Goal: Task Accomplishment & Management: Manage account settings

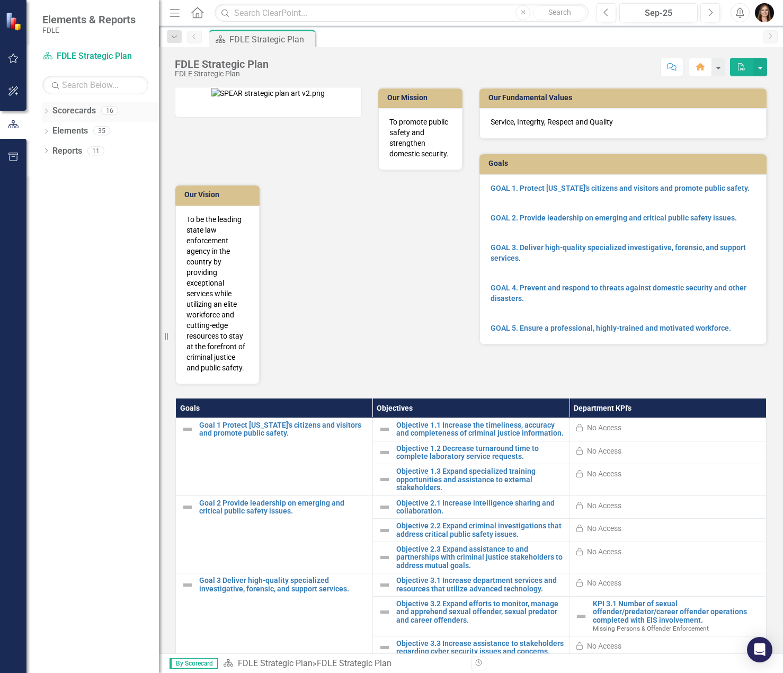
click at [43, 111] on icon "Dropdown" at bounding box center [45, 112] width 7 height 6
click at [51, 173] on icon "Dropdown" at bounding box center [52, 171] width 8 height 6
click at [60, 216] on div "Dropdown" at bounding box center [62, 211] width 8 height 9
click at [126, 234] on link "Missing Persons & Offender Enforcement" at bounding box center [120, 231] width 80 height 12
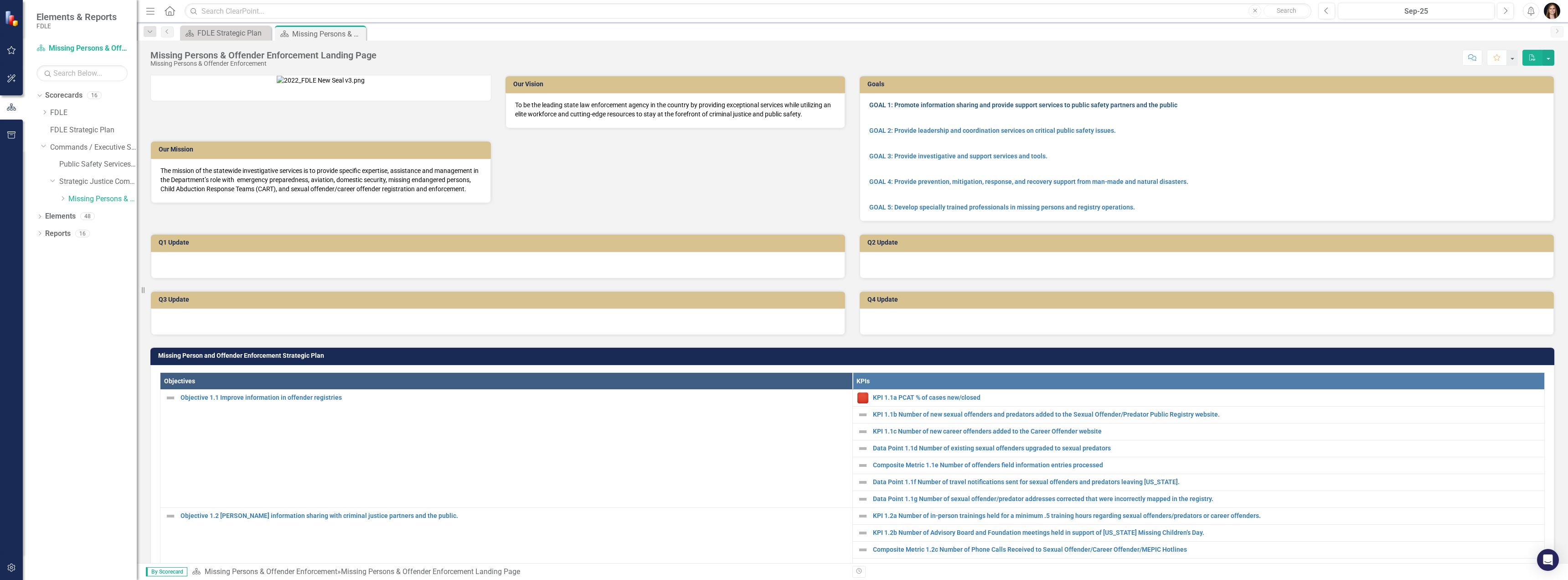
click at [673, 105] on link "GOAL 1: Promote information sharing and provide support services to public safe…" at bounding box center [1024, 105] width 308 height 7
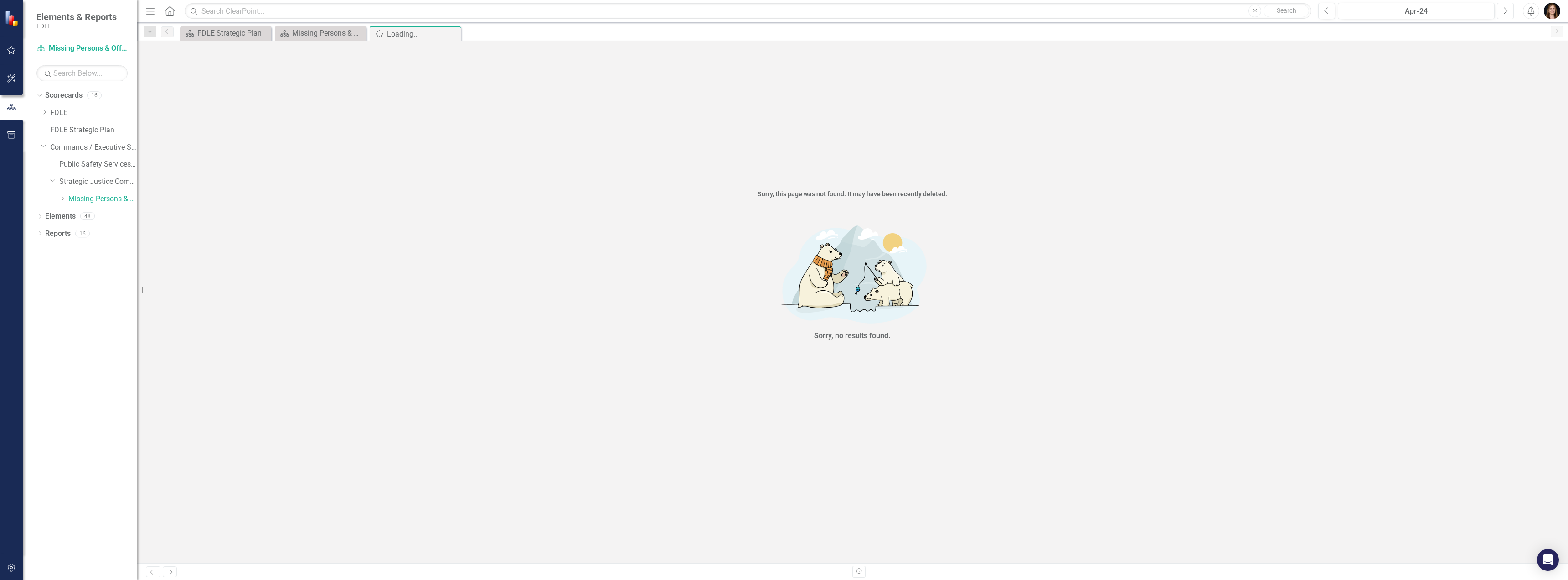
click at [673, 13] on icon "Next" at bounding box center [1506, 11] width 5 height 9
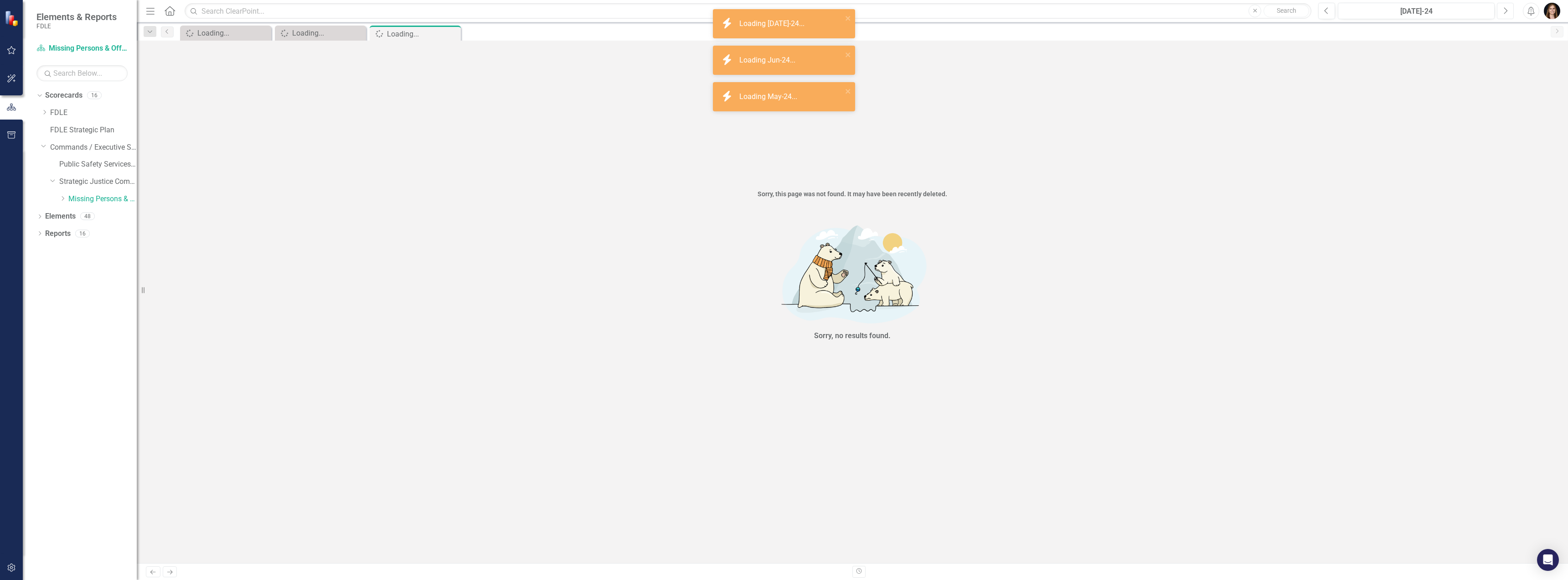
click at [673, 13] on icon "Next" at bounding box center [1506, 11] width 5 height 9
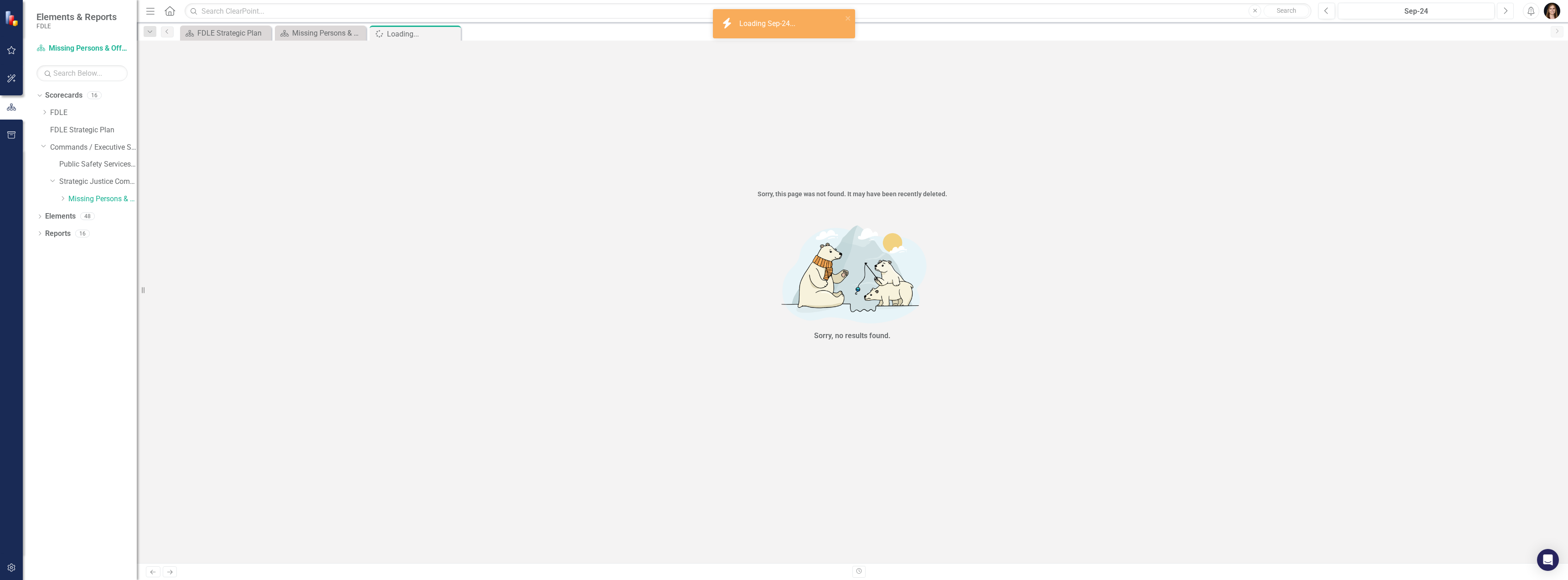
click at [673, 13] on icon "Next" at bounding box center [1506, 11] width 5 height 9
click at [673, 15] on button "Previous" at bounding box center [1327, 10] width 17 height 16
click at [452, 32] on icon "Close" at bounding box center [452, 34] width 9 height 7
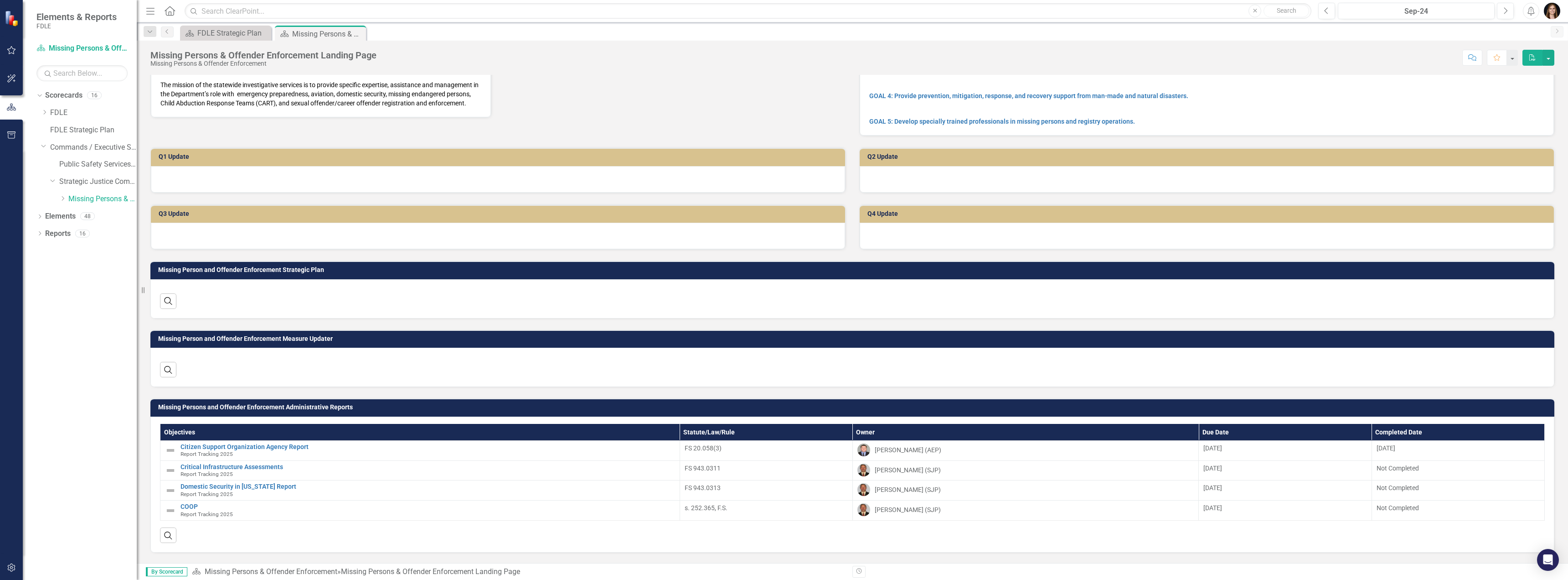
scroll to position [182, 0]
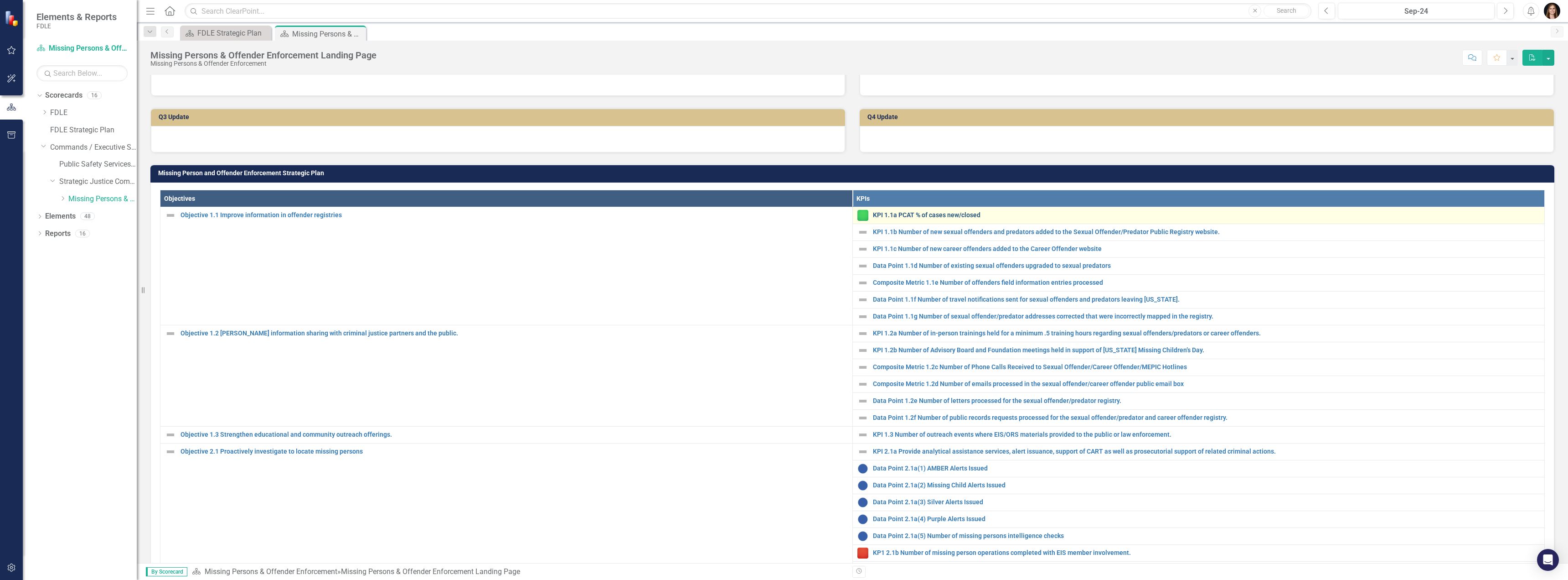
click at [673, 219] on link "KPI 1.1a PCAT % of cases new/closed" at bounding box center [1207, 215] width 667 height 7
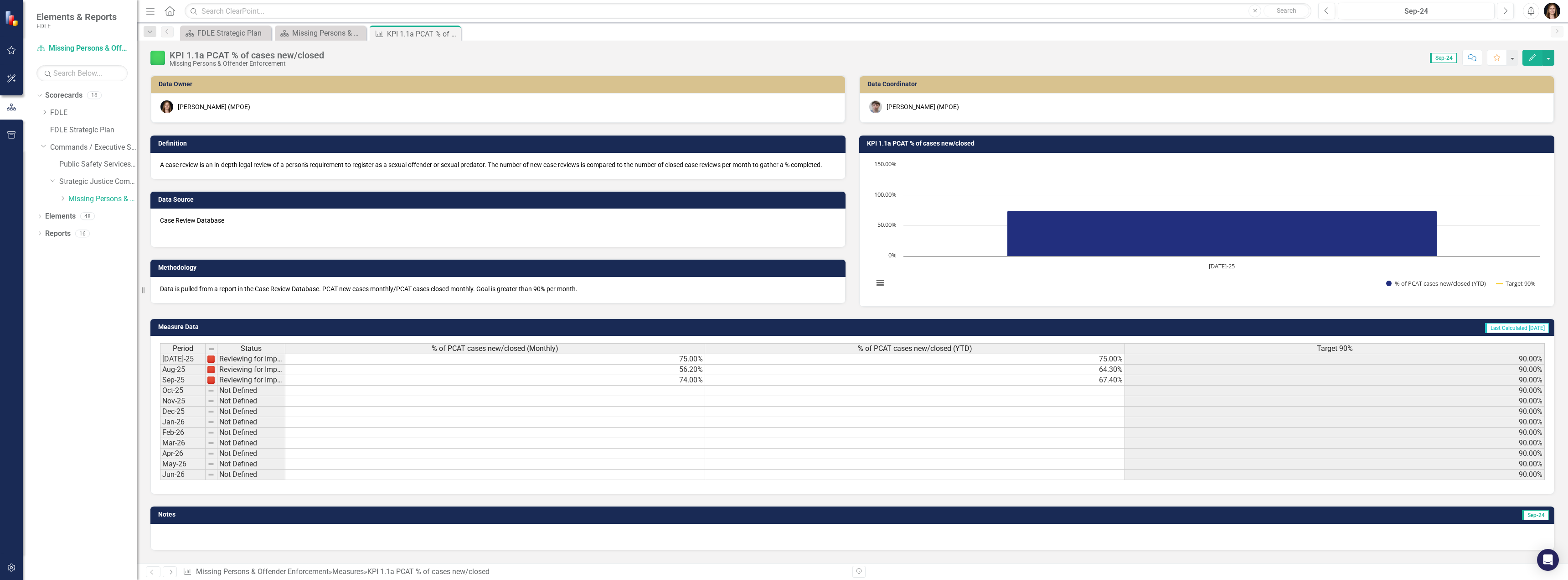
click at [0, 0] on icon "Close" at bounding box center [0, 0] width 0 height 0
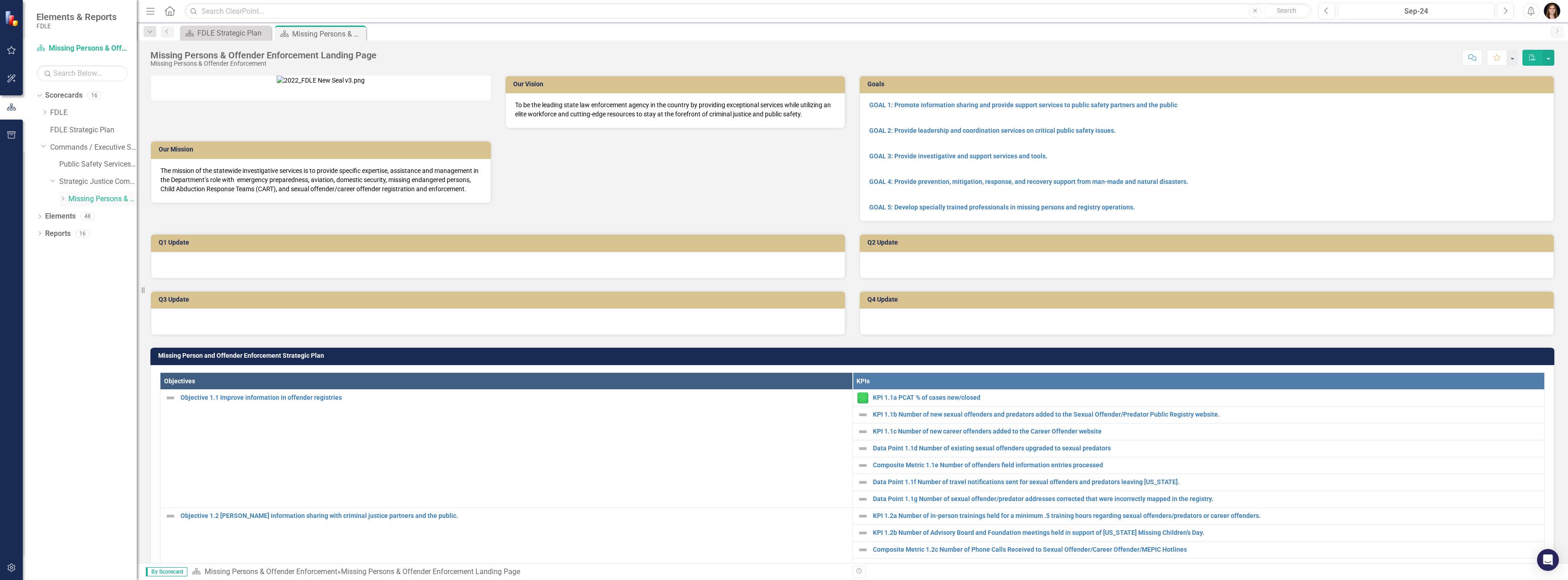
click at [66, 200] on div "Dropdown" at bounding box center [64, 199] width 9 height 8
click at [81, 213] on link "EIS" at bounding box center [107, 216] width 59 height 10
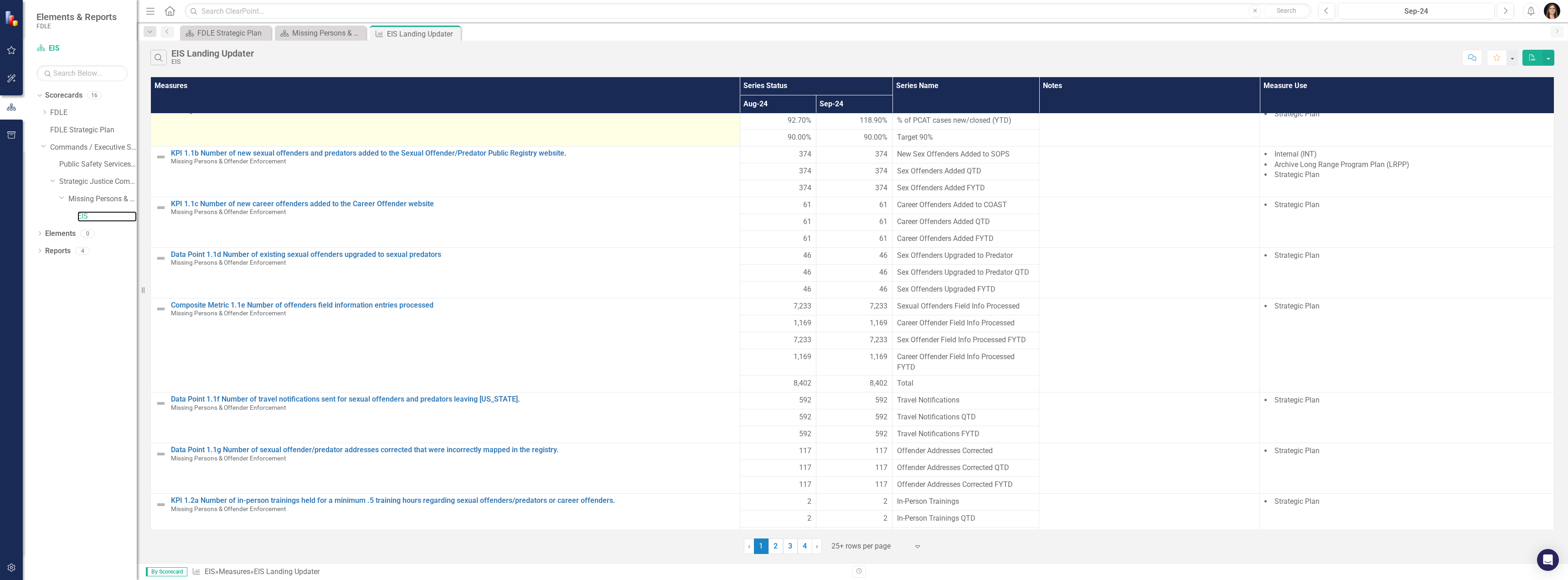
scroll to position [33, 0]
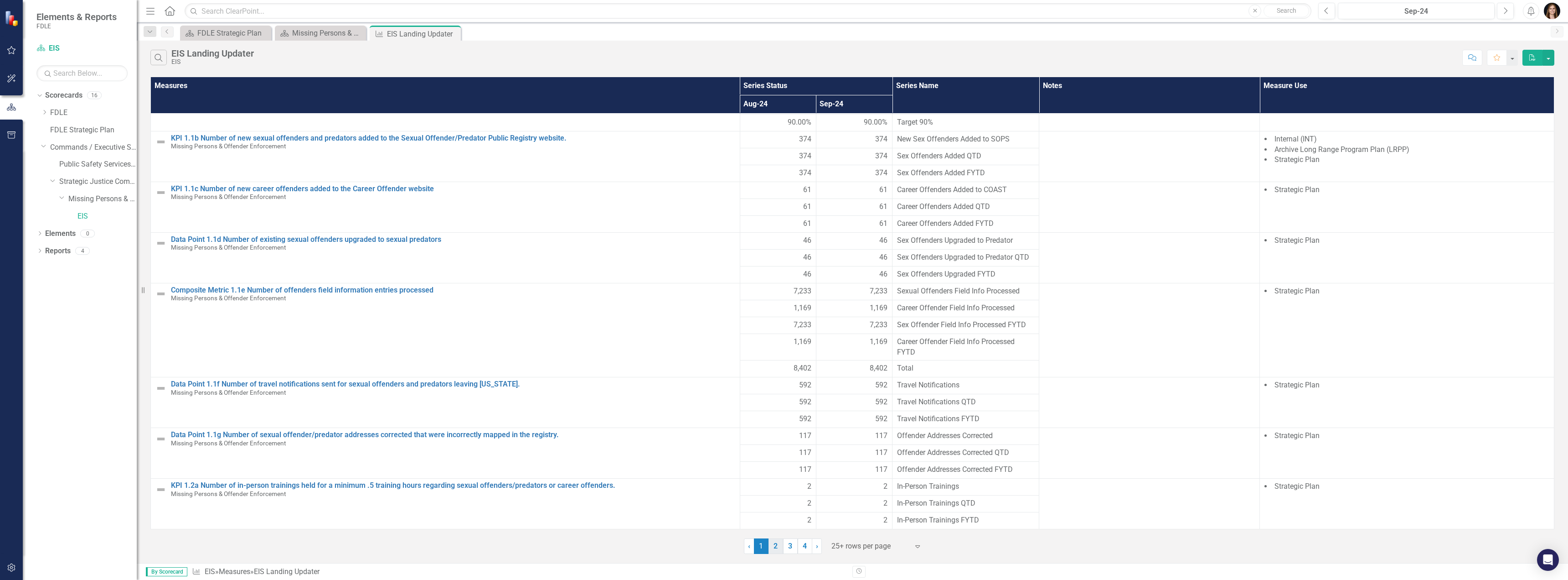
click at [673, 545] on link "2" at bounding box center [776, 546] width 15 height 15
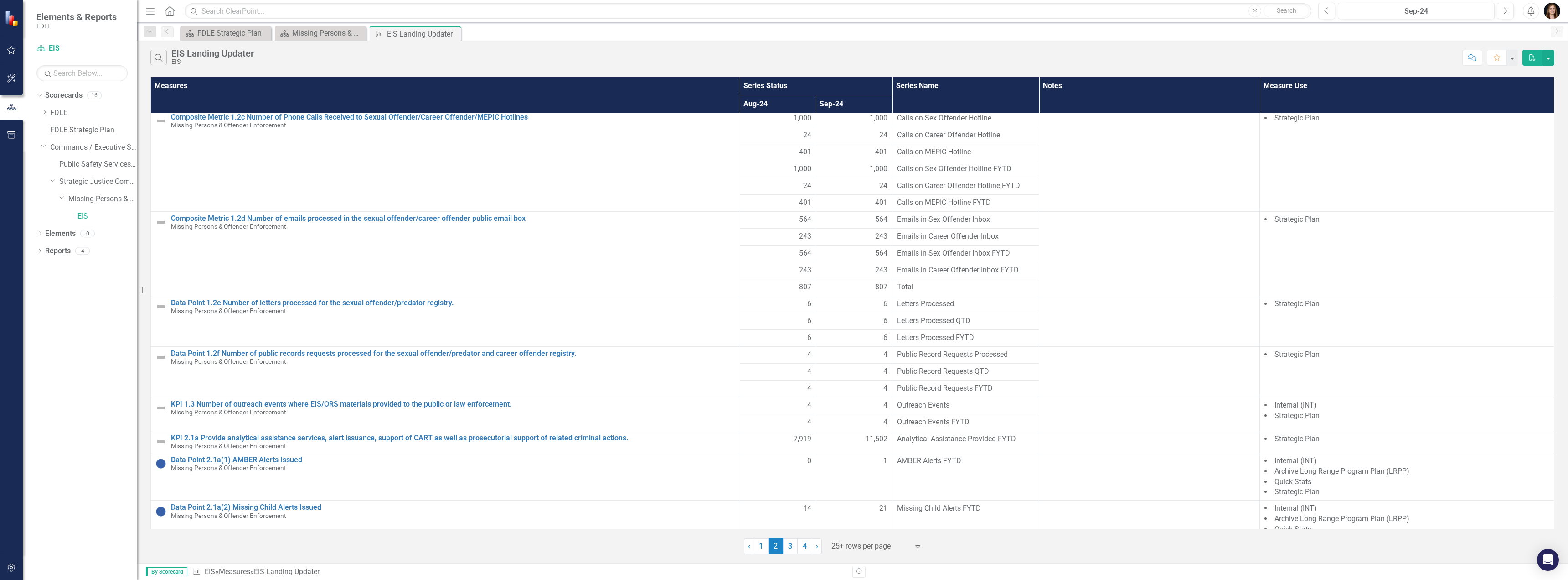
scroll to position [73, 0]
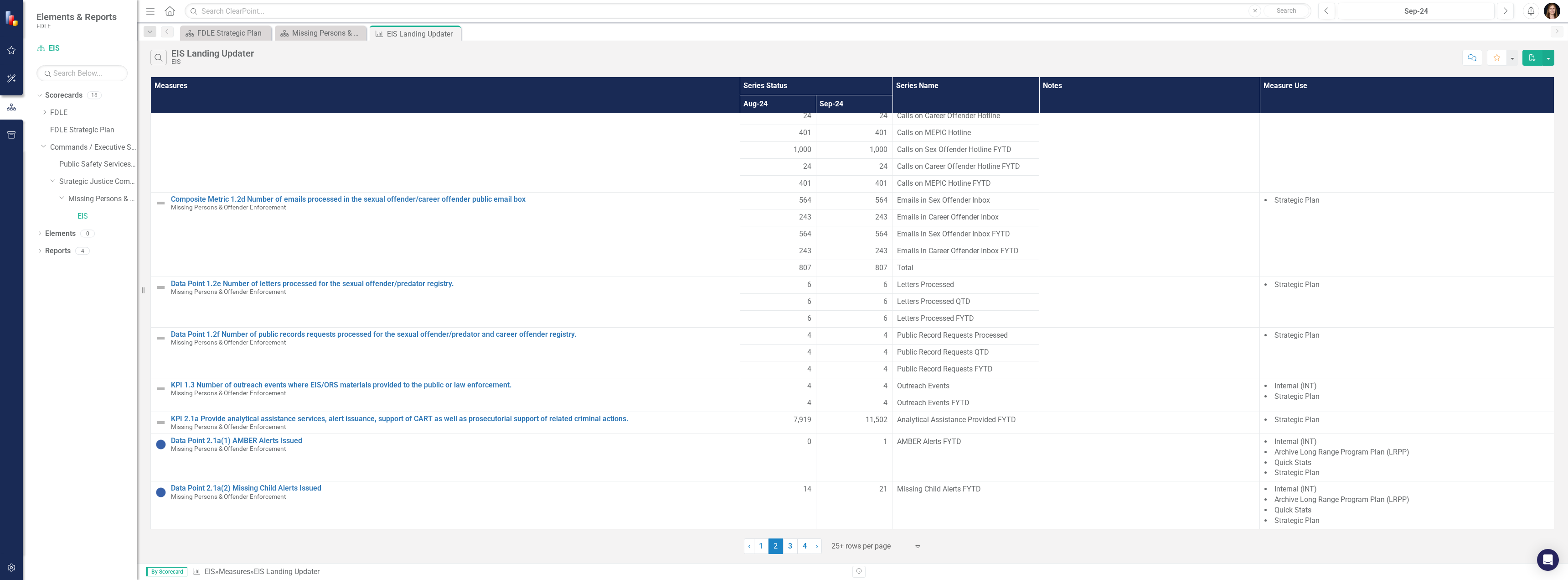
click at [673, 549] on link "3" at bounding box center [790, 546] width 15 height 15
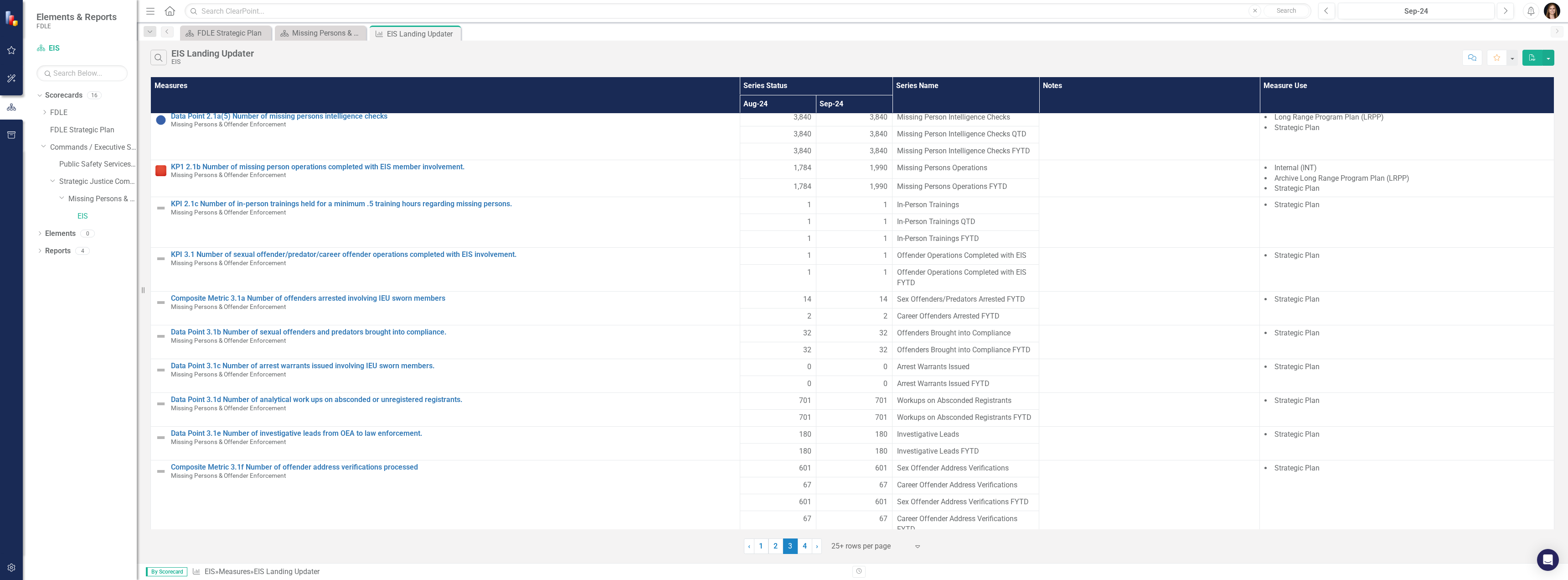
scroll to position [104, 0]
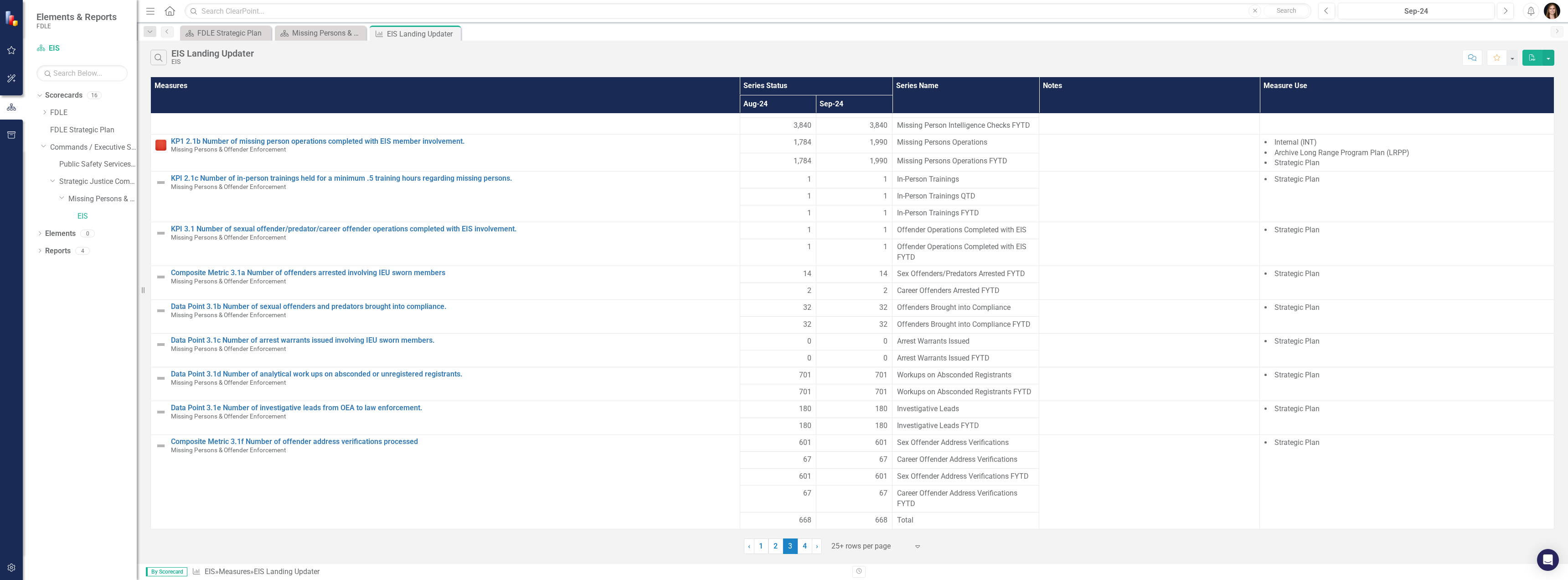
drag, startPoint x: 806, startPoint y: 551, endPoint x: 813, endPoint y: 529, distance: 23.1
click at [673, 552] on link "4" at bounding box center [805, 546] width 15 height 15
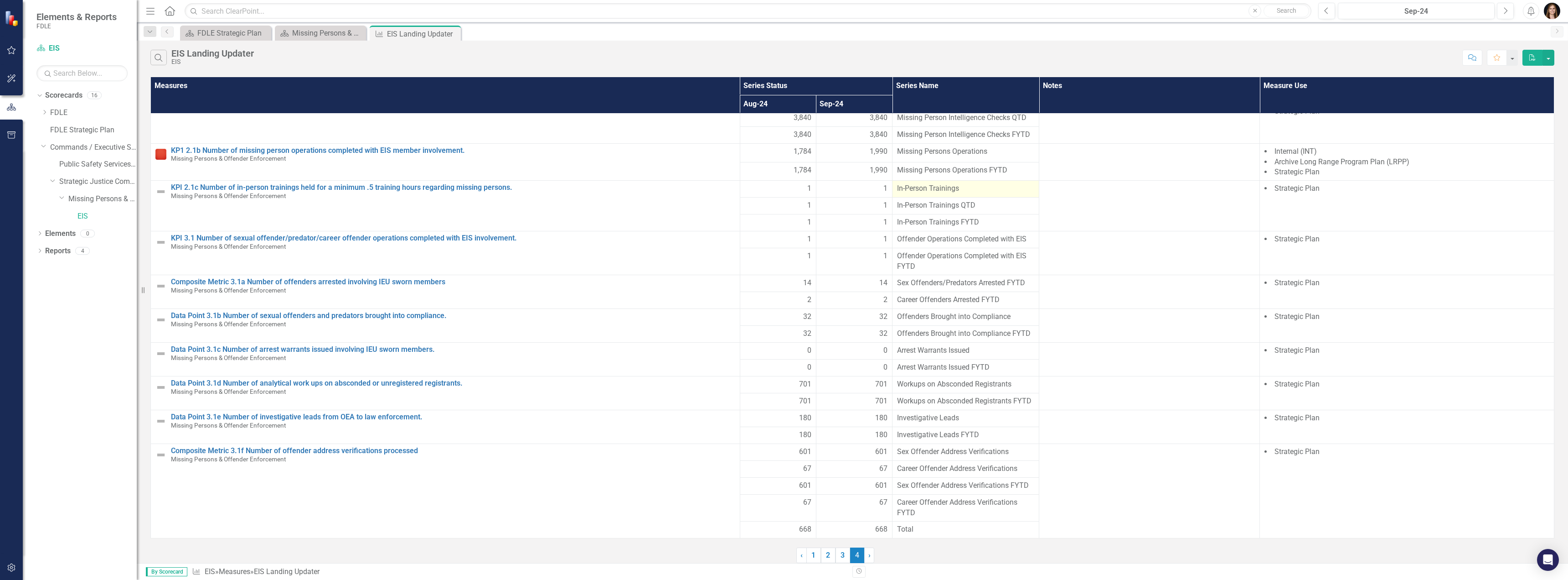
scroll to position [0, 0]
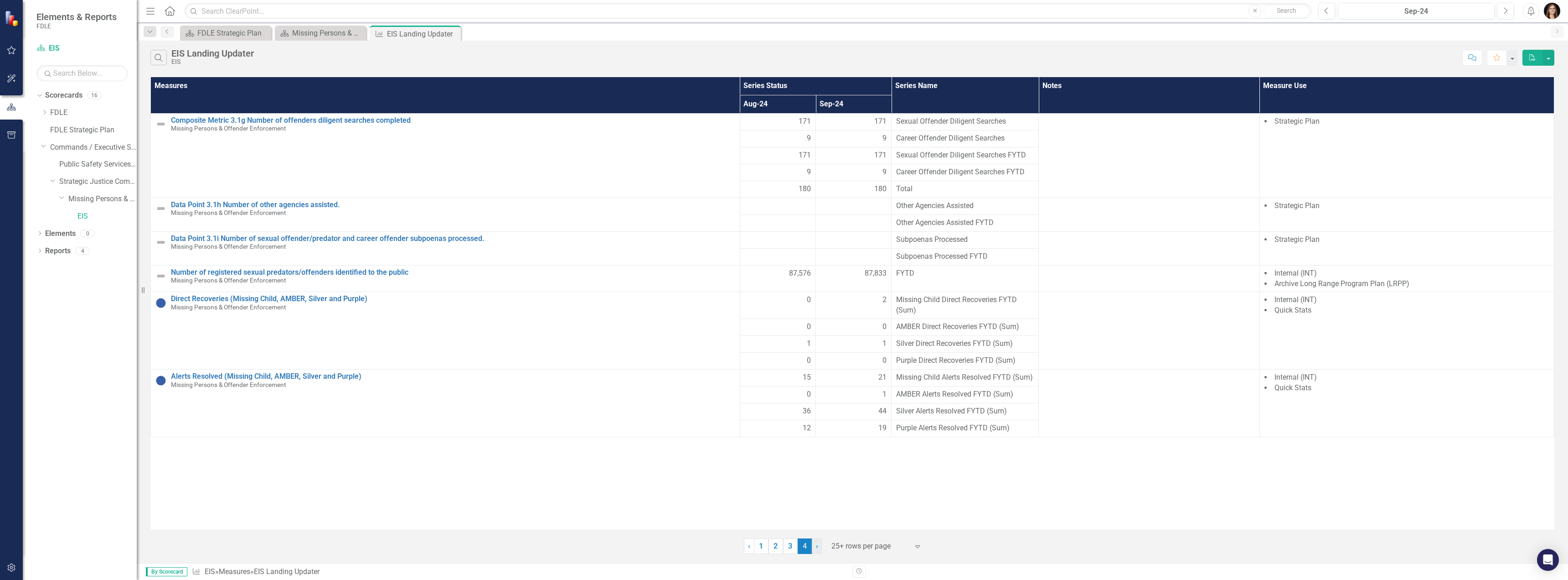
click at [673, 547] on span "›" at bounding box center [817, 546] width 3 height 9
click at [673, 547] on icon "Expand" at bounding box center [918, 546] width 9 height 7
click at [673, 536] on div "Display All Rows" at bounding box center [876, 529] width 101 height 15
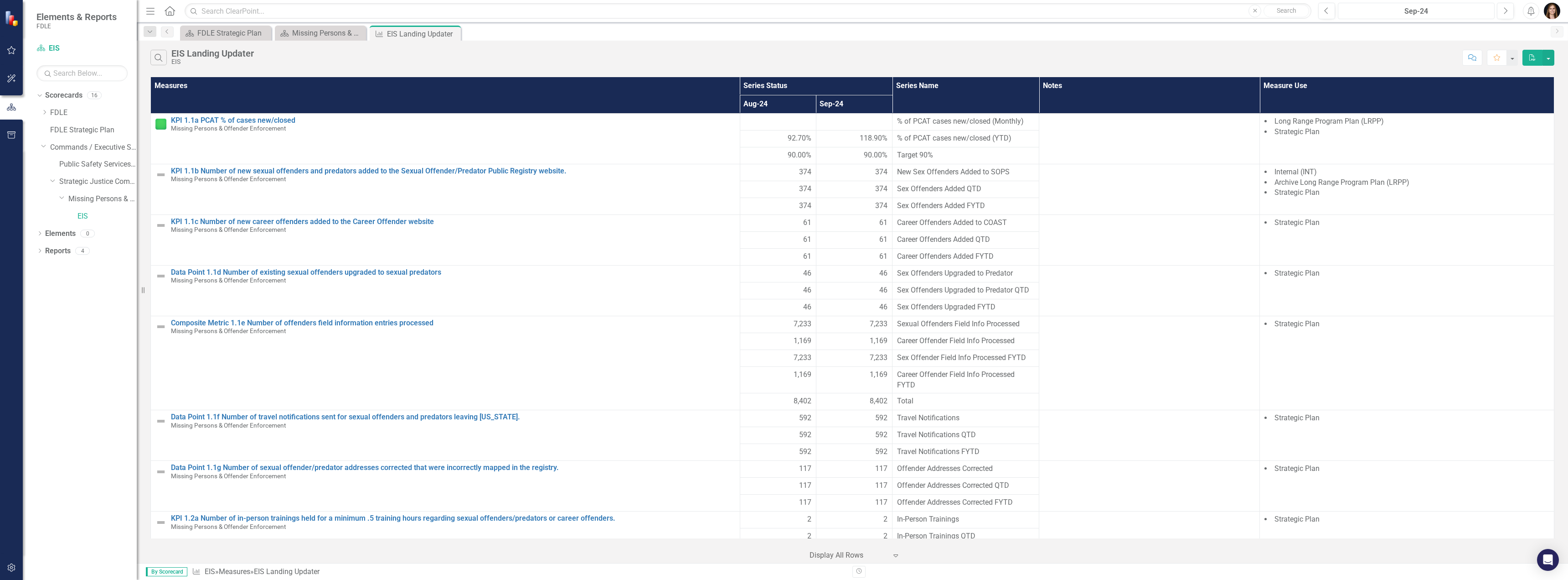
click at [673, 9] on div "Sep-24" at bounding box center [1417, 11] width 151 height 11
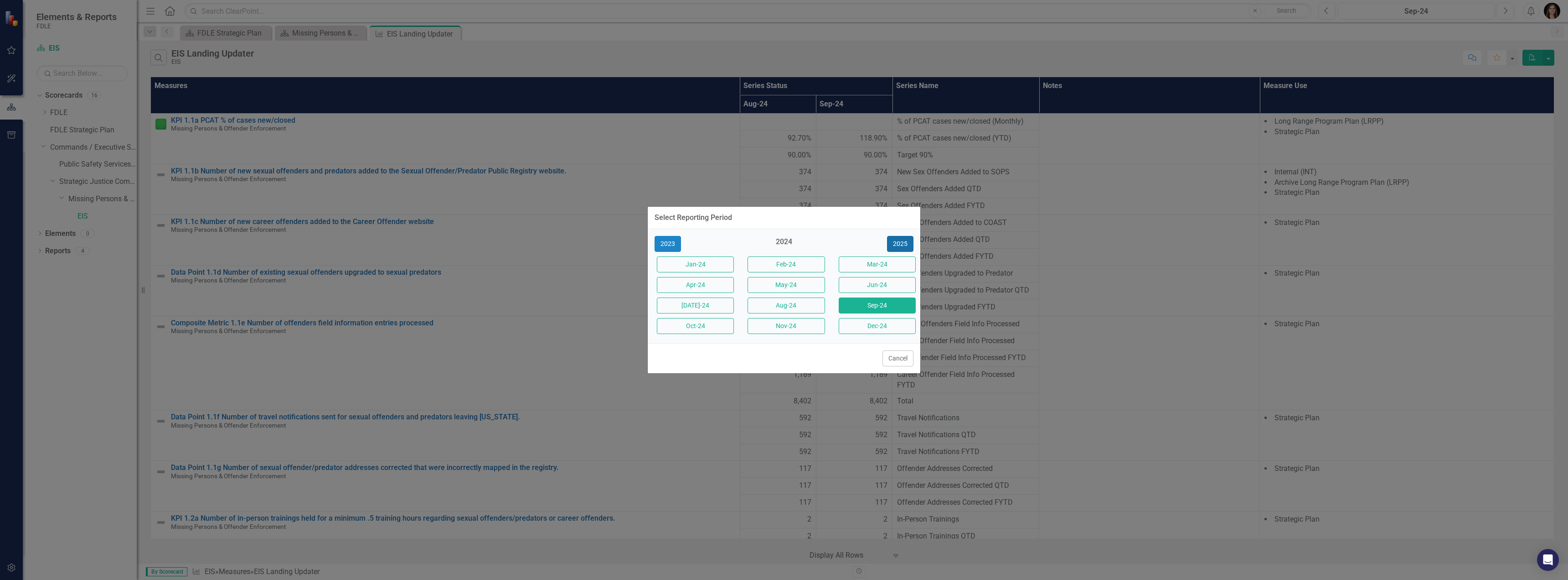
click at [673, 244] on button "2025" at bounding box center [901, 244] width 27 height 16
click at [673, 309] on button "Sep-25" at bounding box center [877, 305] width 77 height 16
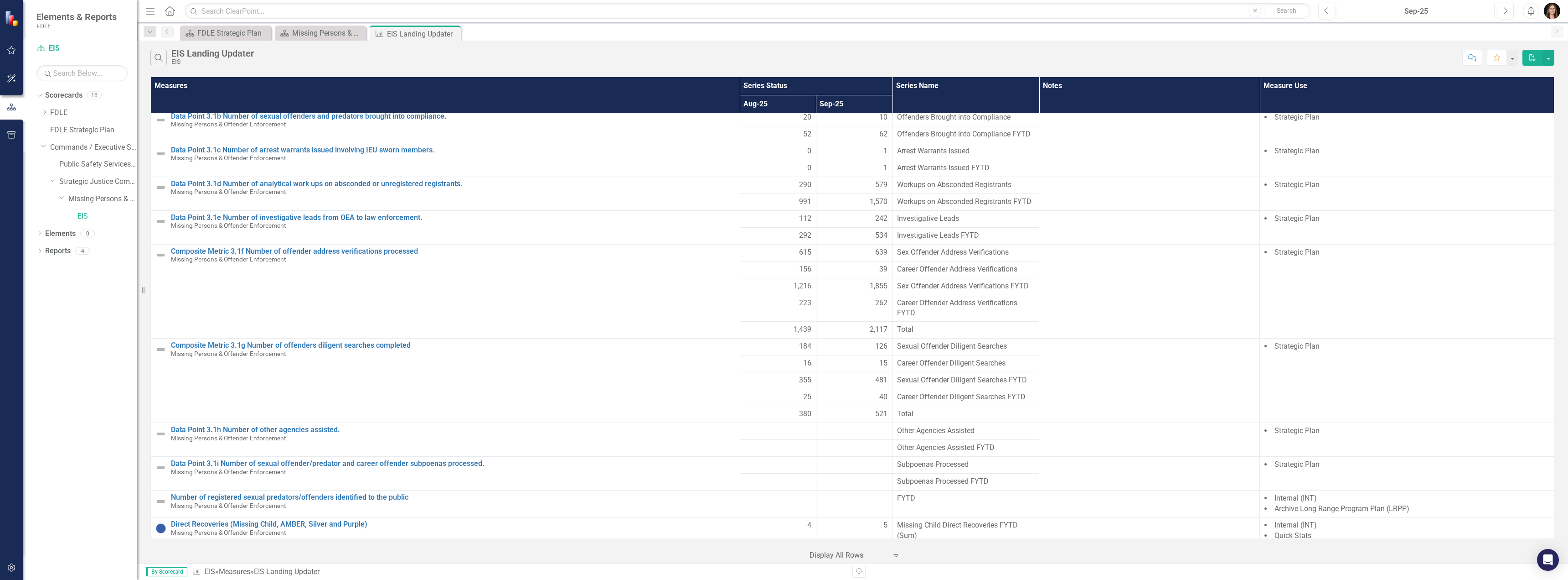
scroll to position [1366, 0]
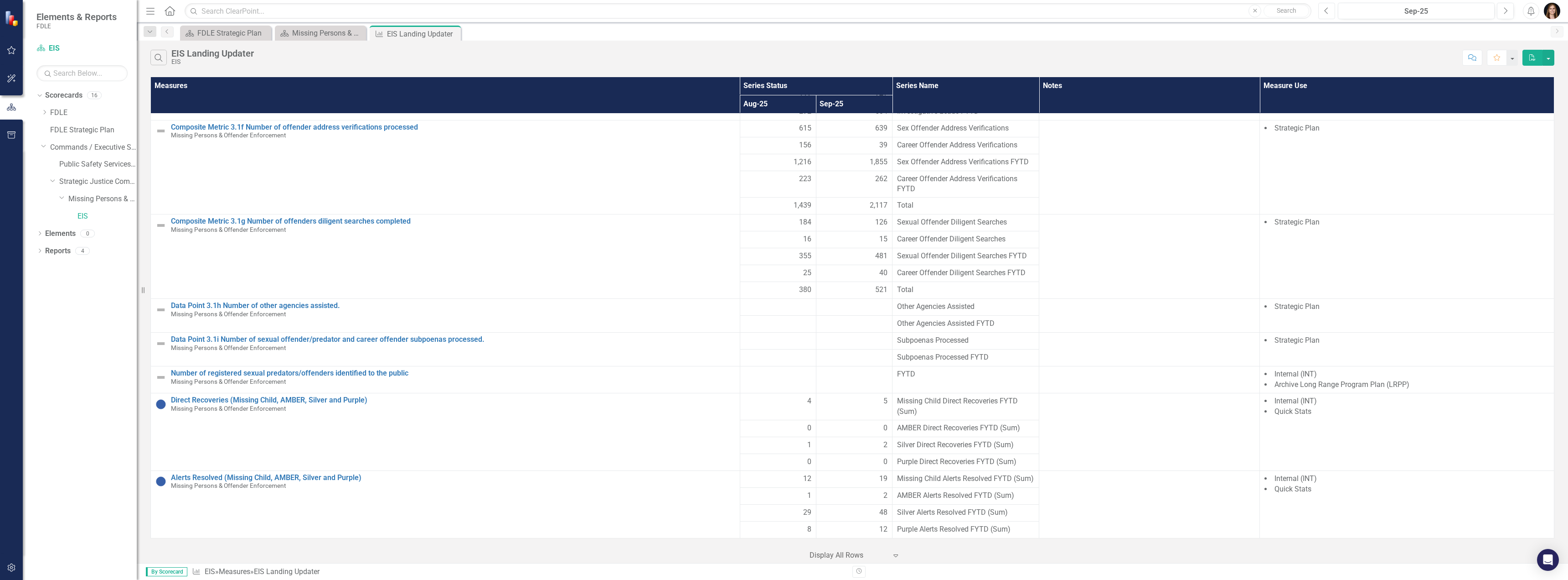
click at [673, 14] on icon "Previous" at bounding box center [1327, 11] width 5 height 9
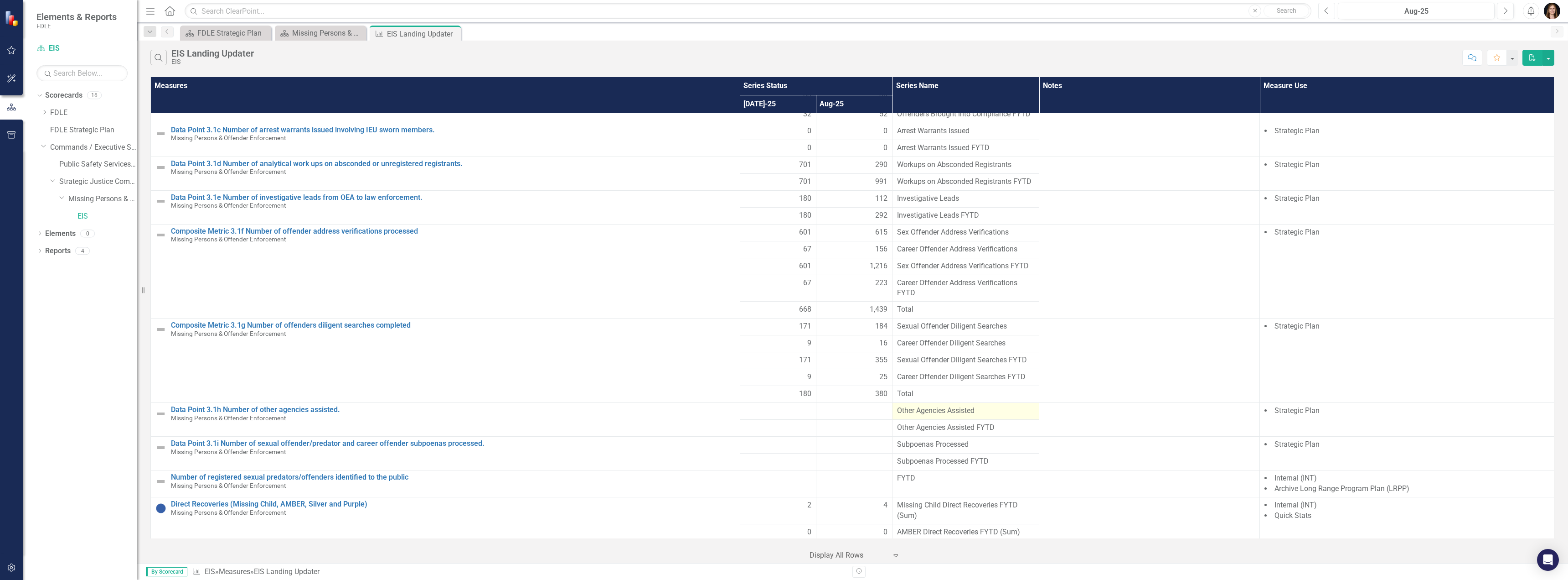
scroll to position [1366, 0]
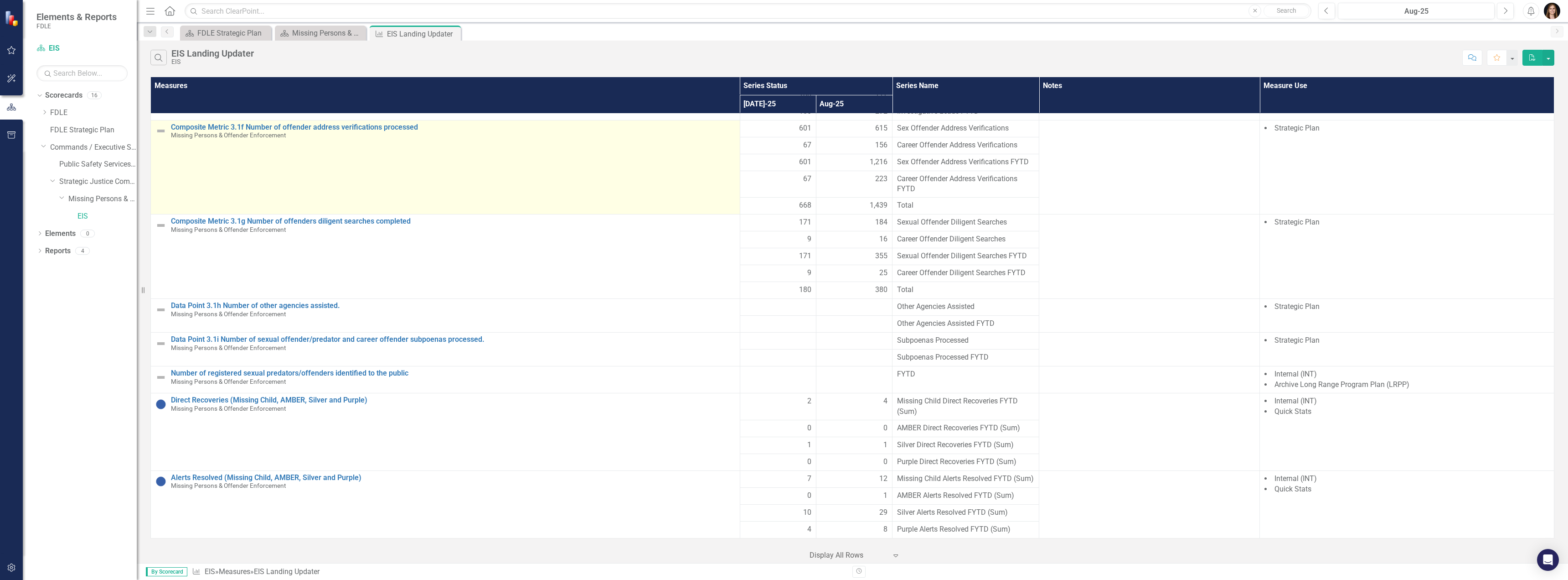
click at [585, 188] on td "Composite Metric 3.1f Number of offender address verifications processed Missin…" at bounding box center [445, 167] width 589 height 95
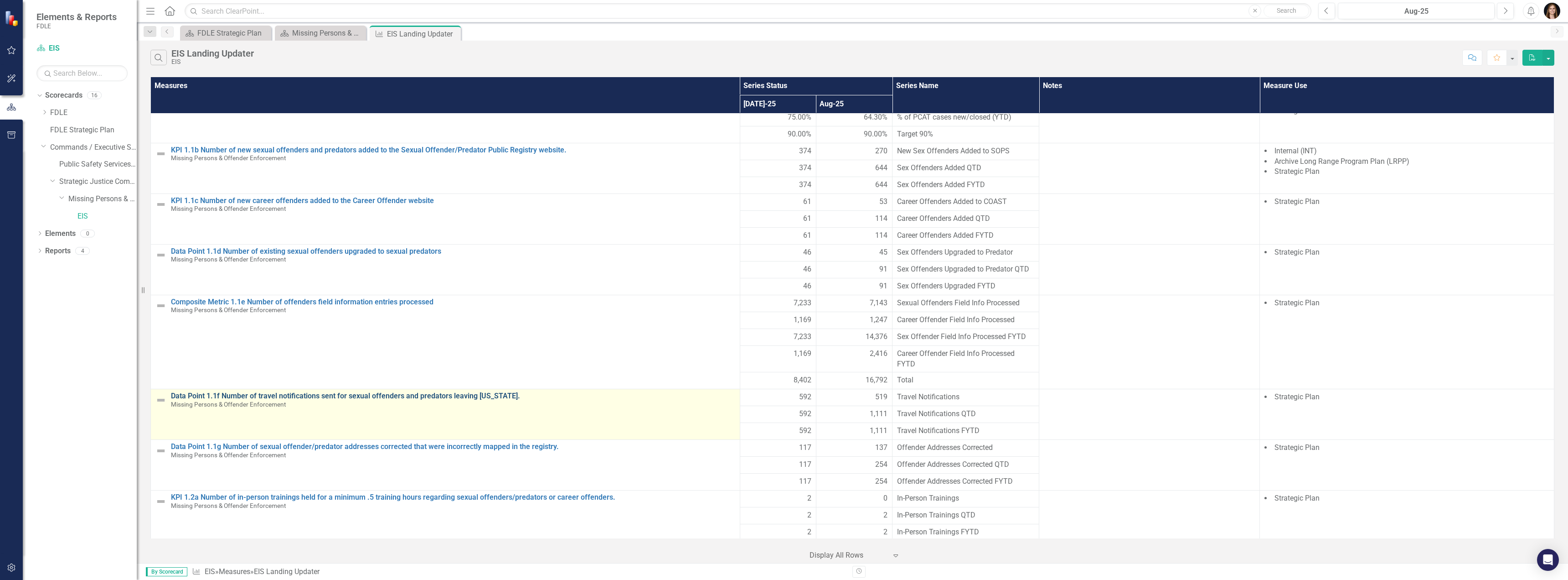
scroll to position [0, 0]
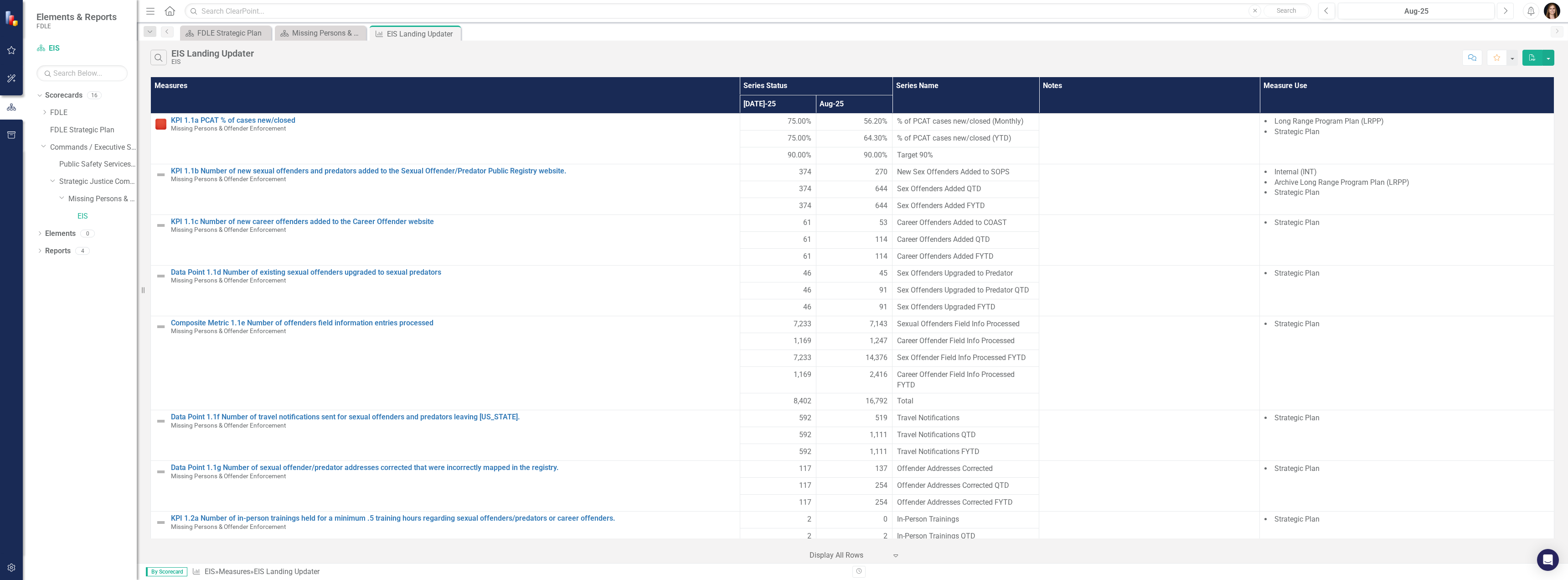
click at [673, 15] on button "Next" at bounding box center [1506, 10] width 17 height 16
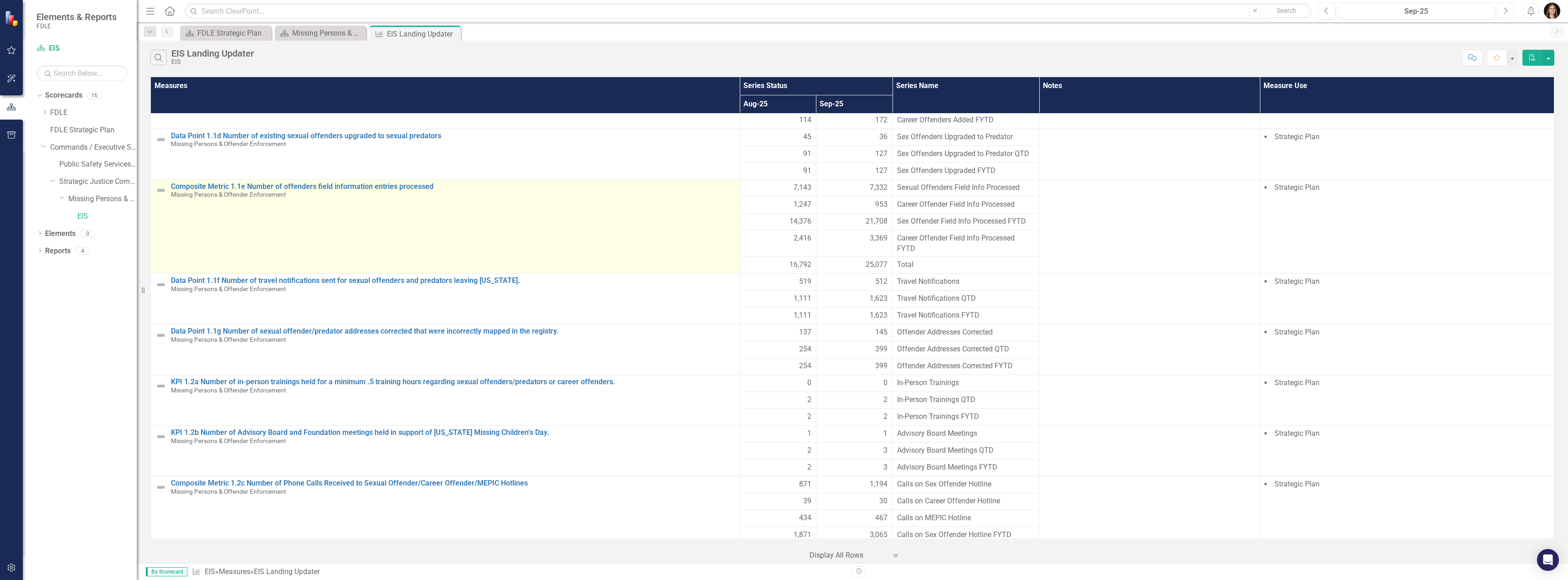
scroll to position [137, 0]
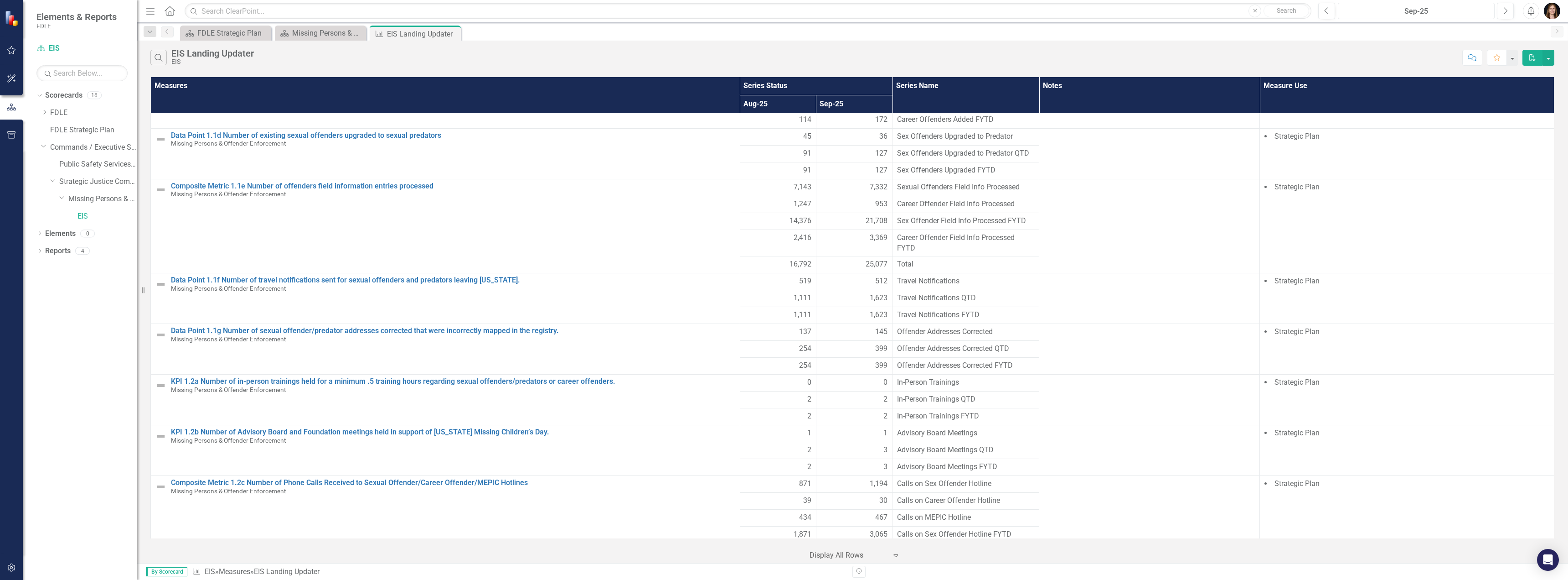
click at [673, 10] on div "Sep-25" at bounding box center [1417, 11] width 151 height 11
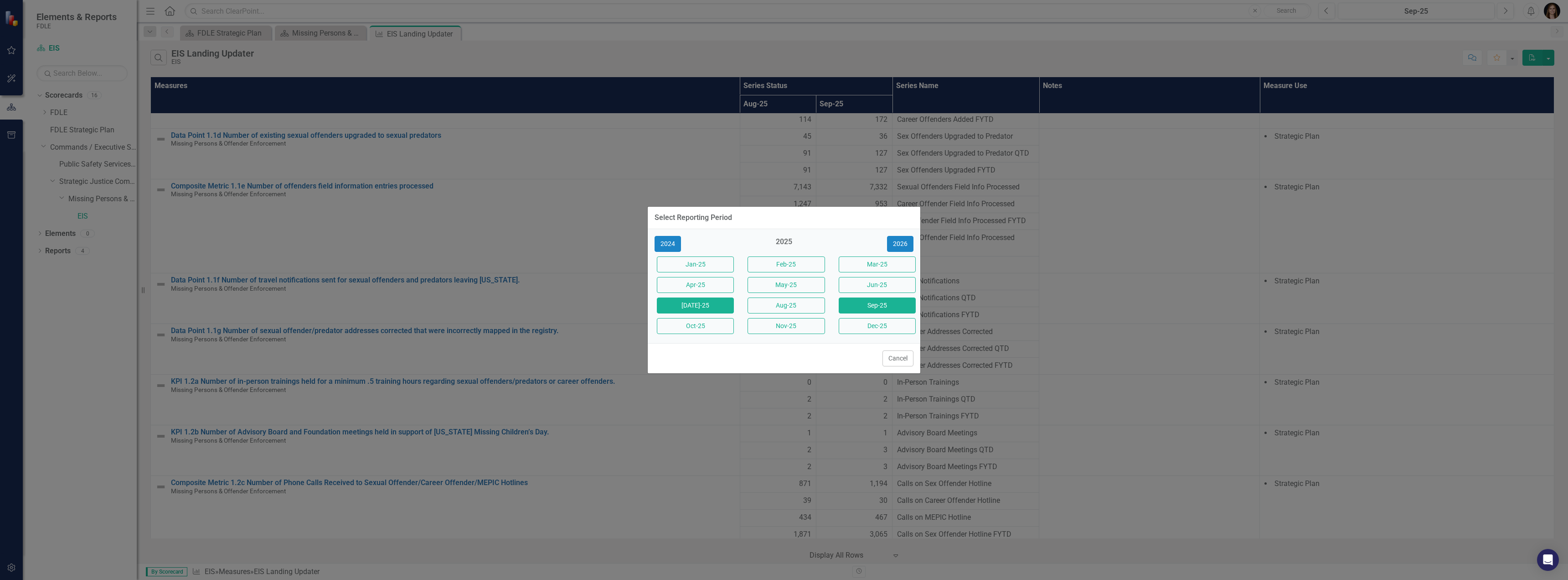
click at [673, 306] on button "[DATE]-25" at bounding box center [696, 305] width 77 height 16
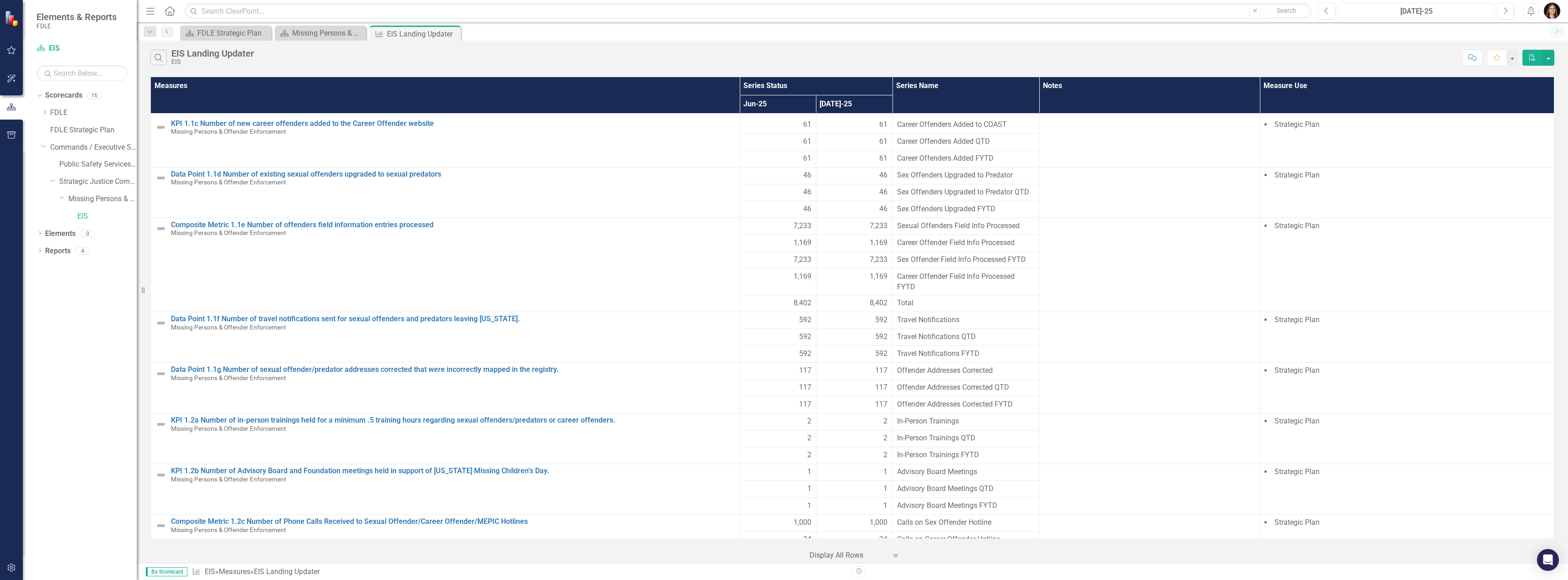
scroll to position [91, 0]
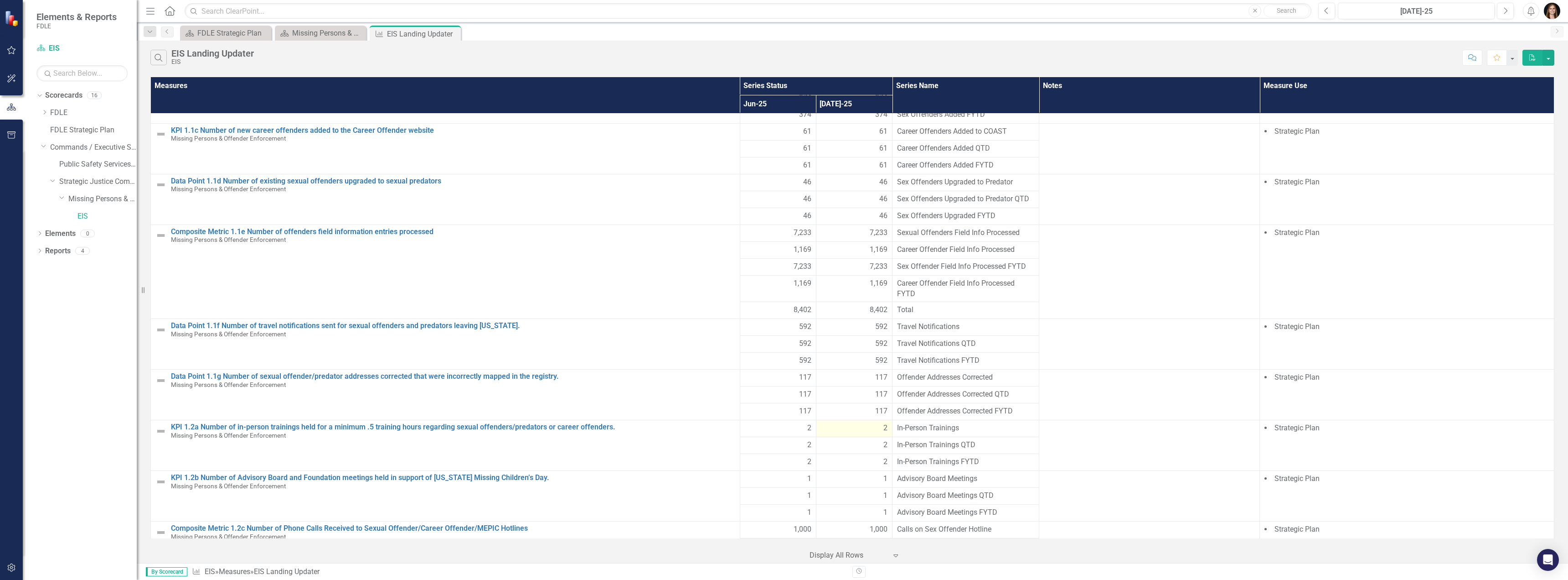
click at [673, 431] on div "2" at bounding box center [854, 428] width 66 height 10
click at [673, 433] on div "2" at bounding box center [854, 428] width 66 height 10
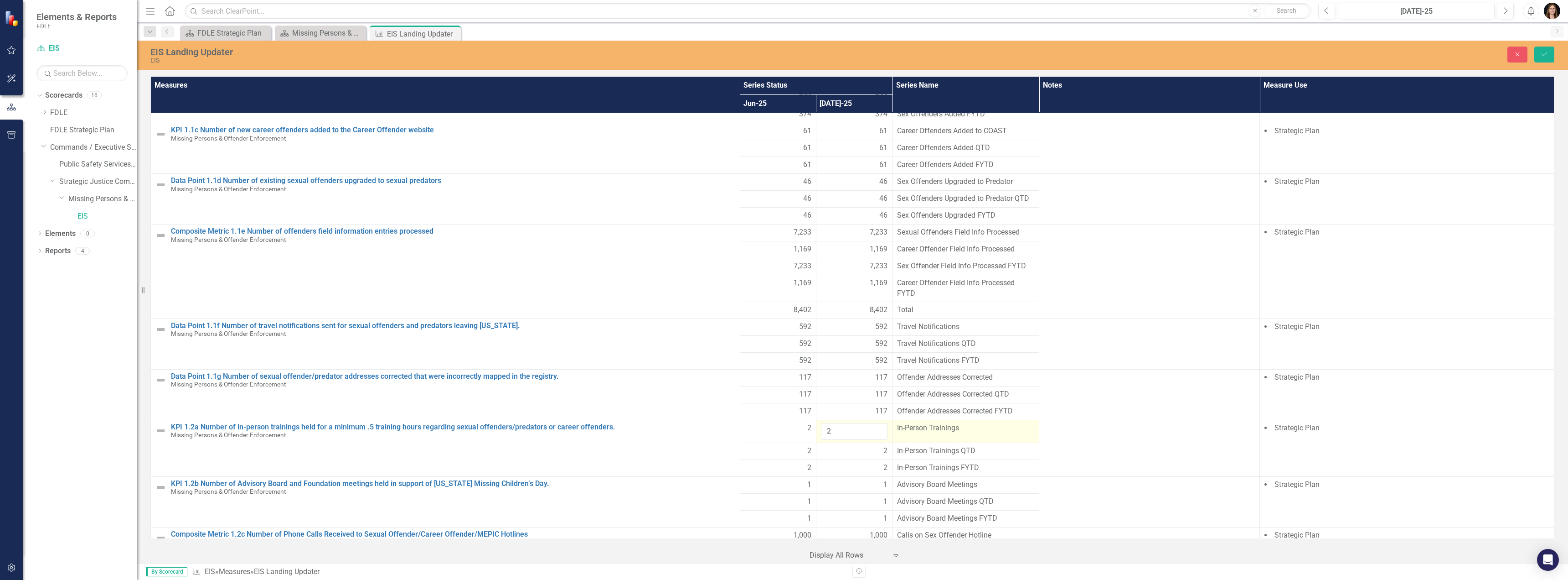
click at [673, 430] on span "In-Person Trainings" at bounding box center [966, 428] width 138 height 10
click at [673, 56] on icon "Save" at bounding box center [1545, 53] width 9 height 6
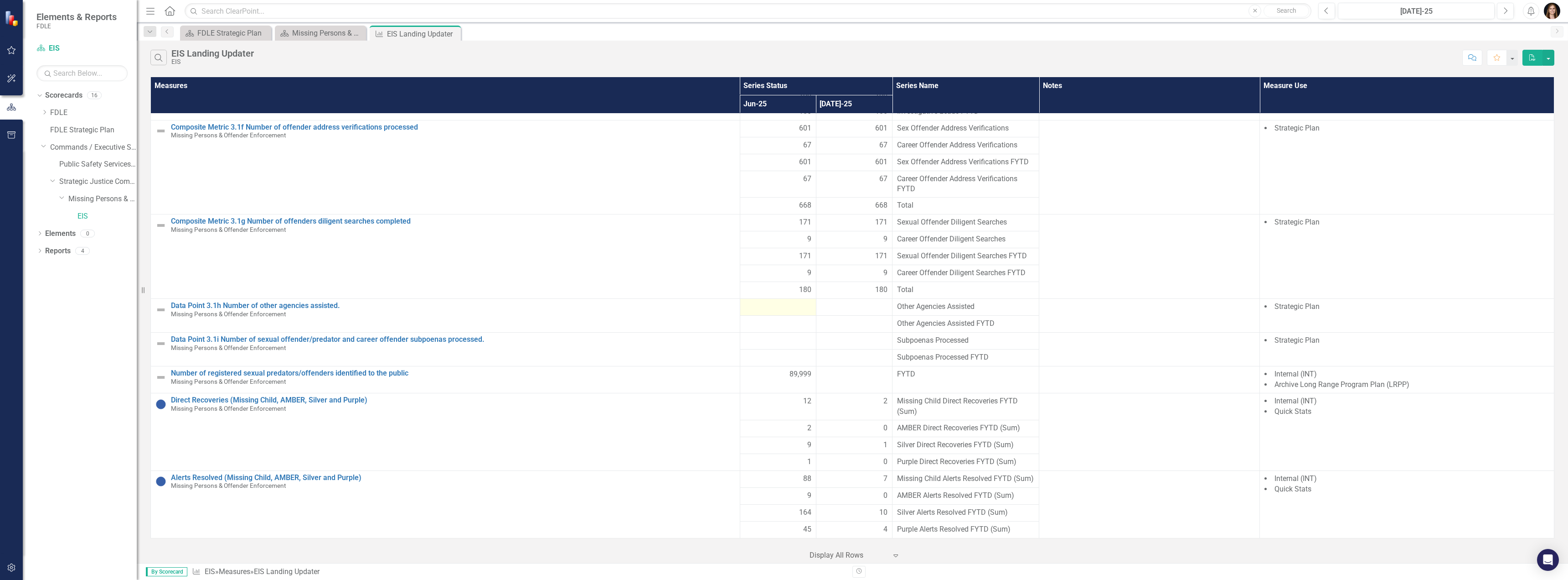
scroll to position [1366, 0]
click at [673, 13] on button "Next" at bounding box center [1506, 10] width 17 height 16
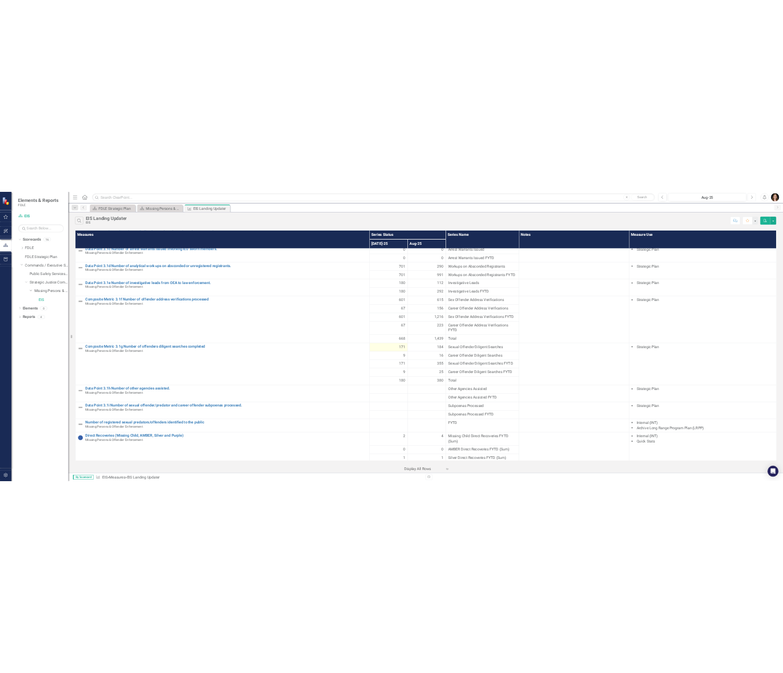
scroll to position [1587, 0]
